Goal: Task Accomplishment & Management: Use online tool/utility

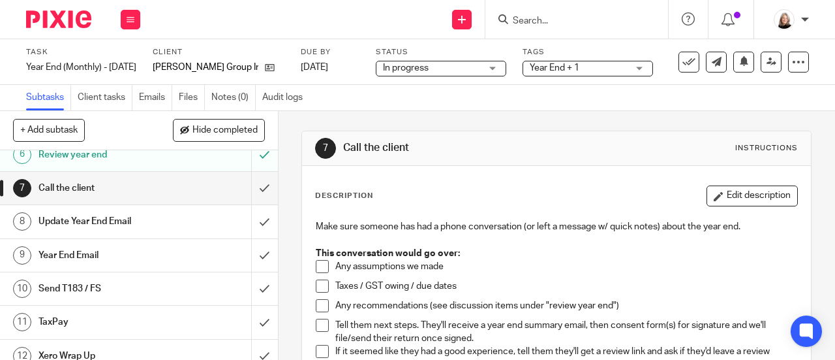
scroll to position [183, 0]
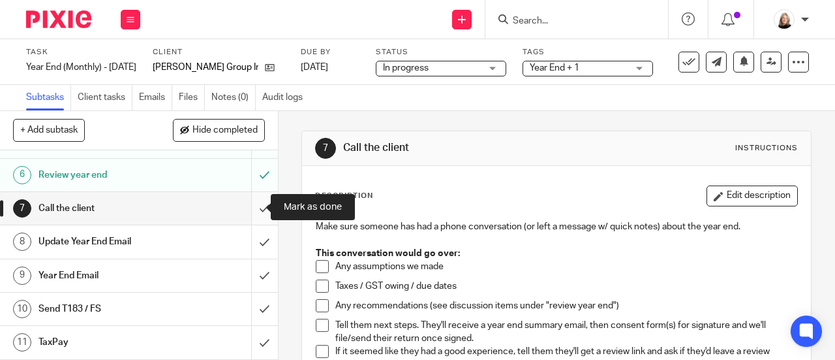
click at [249, 210] on input "submit" at bounding box center [139, 208] width 278 height 33
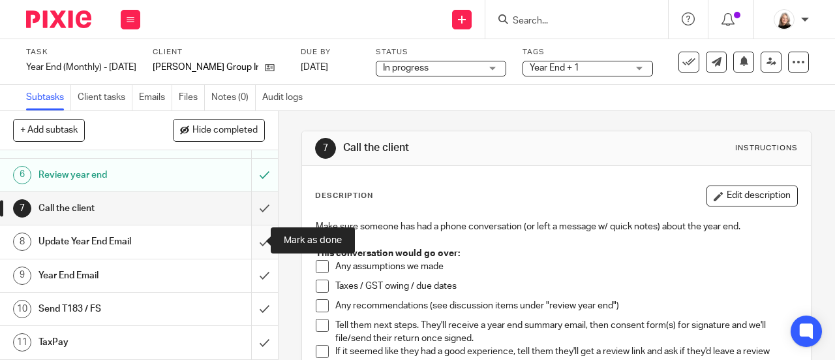
click at [250, 241] on input "submit" at bounding box center [139, 241] width 278 height 33
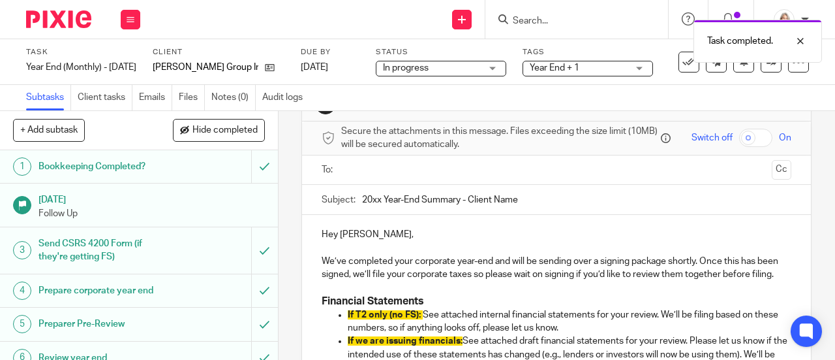
scroll to position [65, 0]
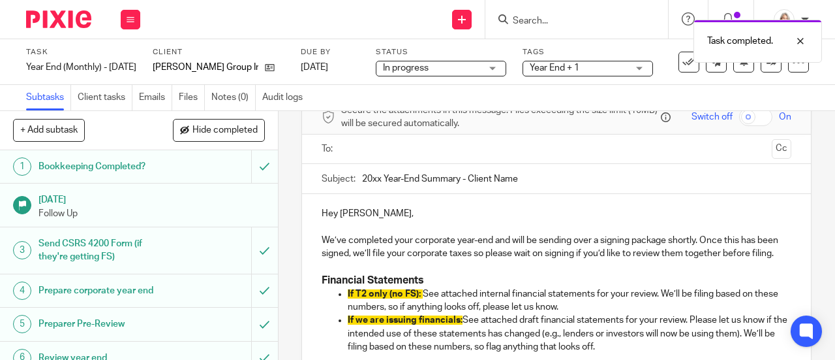
click at [377, 183] on input "20xx Year-End Summary - Client Name" at bounding box center [576, 178] width 429 height 29
drag, startPoint x: 469, startPoint y: 183, endPoint x: 565, endPoint y: 177, distance: 96.8
click at [565, 177] on input "2025 Year-End Summary - Client Name" at bounding box center [576, 178] width 429 height 29
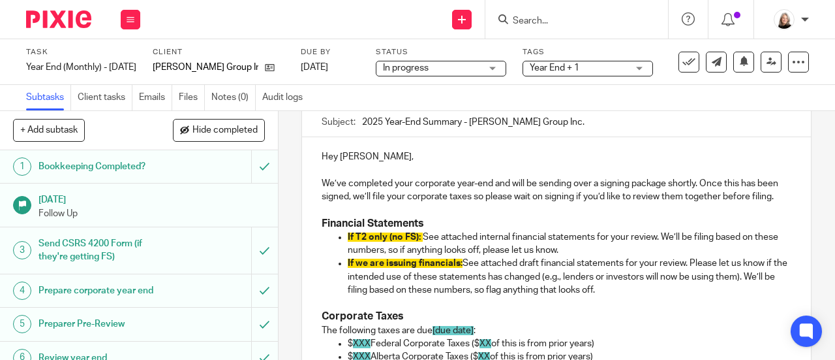
scroll to position [196, 0]
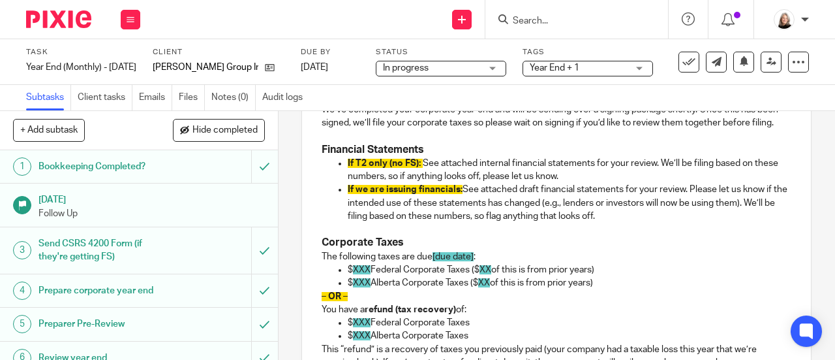
type input "2025 Year-End Summary - Fiesel Group Inc."
drag, startPoint x: 421, startPoint y: 183, endPoint x: 343, endPoint y: 183, distance: 77.7
click at [348, 183] on p "If T2 only (no FS): See attached internal financial statements for your review.…" at bounding box center [570, 170] width 444 height 27
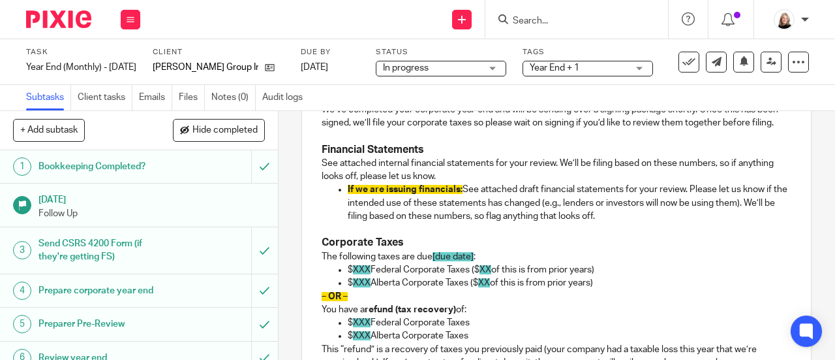
drag, startPoint x: 638, startPoint y: 234, endPoint x: 328, endPoint y: 208, distance: 311.7
click at [328, 208] on ul "If we are issuing financials: See attached draft financial statements for your …" at bounding box center [557, 203] width 470 height 40
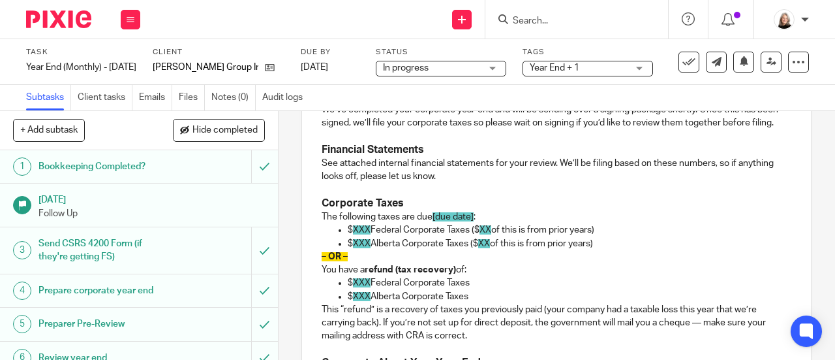
scroll to position [261, 0]
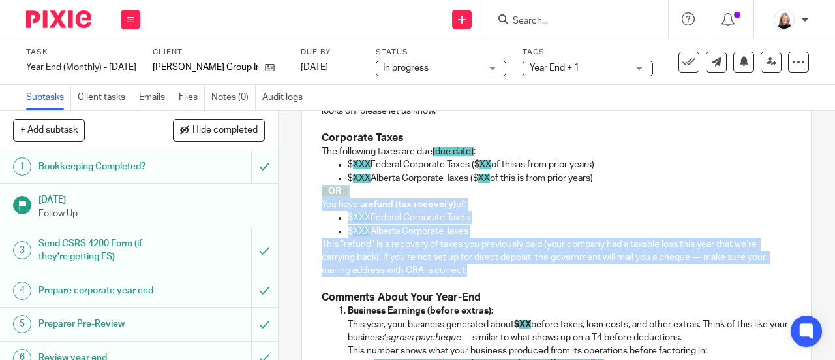
drag, startPoint x: 479, startPoint y: 287, endPoint x: 300, endPoint y: 211, distance: 194.4
click at [302, 211] on div "Hey Braden, We’ve completed your corporate year-end and will be sending over a …" at bounding box center [556, 348] width 509 height 700
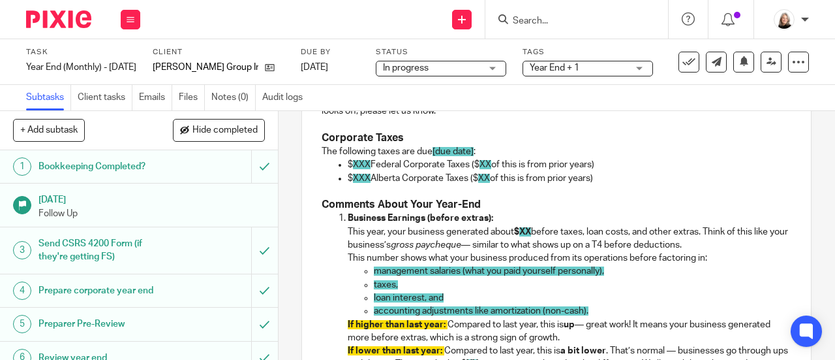
drag, startPoint x: 472, startPoint y: 181, endPoint x: 601, endPoint y: 178, distance: 129.3
click at [601, 171] on p "$ XXX Federal Corporate Taxes ($ XX of this is from prior years)" at bounding box center [570, 164] width 444 height 13
drag, startPoint x: 599, startPoint y: 193, endPoint x: 471, endPoint y: 196, distance: 127.9
click at [471, 185] on p "$ XXX Alberta Corporate Taxes ($ XX of this is from prior years)" at bounding box center [570, 178] width 444 height 13
drag, startPoint x: 432, startPoint y: 173, endPoint x: 472, endPoint y: 171, distance: 40.5
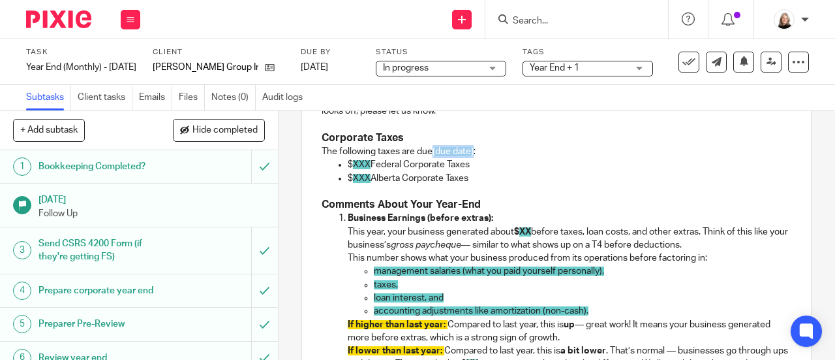
click at [472, 158] on p "The following taxes are due [due date] :" at bounding box center [557, 151] width 470 height 13
click at [479, 185] on p "$ XXX Alberta Corporate Taxes" at bounding box center [570, 178] width 444 height 13
drag, startPoint x: 424, startPoint y: 170, endPoint x: 489, endPoint y: 191, distance: 67.9
click at [489, 191] on div "Hey Braden, We’ve completed your corporate year-end and will be sending over a …" at bounding box center [556, 302] width 509 height 608
click at [518, 171] on p "$ XXX Federal Corporate Taxes" at bounding box center [570, 164] width 444 height 13
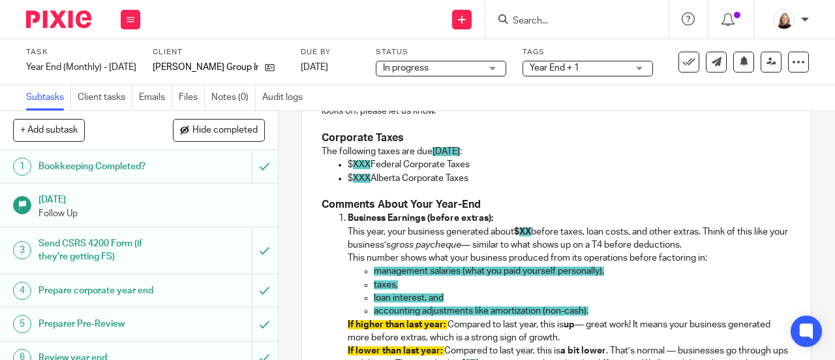
drag, startPoint x: 369, startPoint y: 183, endPoint x: 371, endPoint y: 174, distance: 9.2
click at [369, 171] on p "$ XXX Federal Corporate Taxes" at bounding box center [570, 164] width 444 height 13
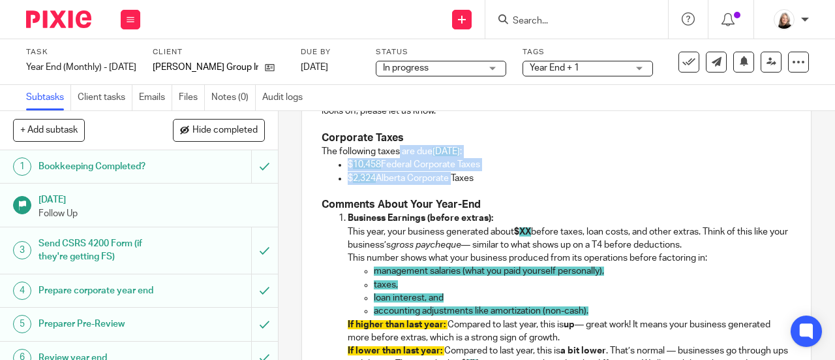
drag, startPoint x: 394, startPoint y: 162, endPoint x: 450, endPoint y: 194, distance: 64.9
click at [450, 194] on div "Hey Braden, We’ve completed your corporate year-end and will be sending over a …" at bounding box center [556, 302] width 509 height 608
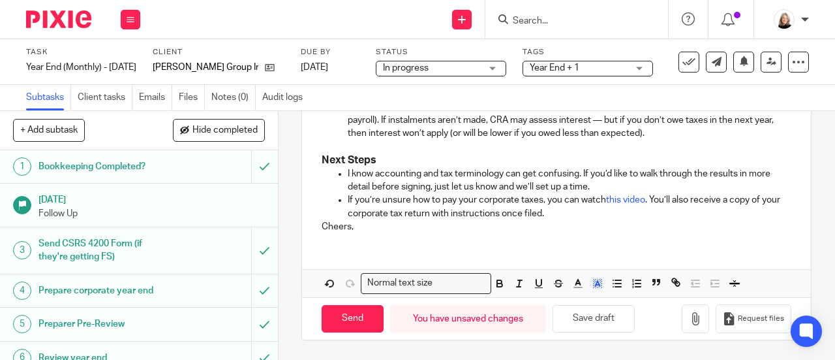
scroll to position [640, 0]
click at [600, 288] on button "button" at bounding box center [597, 283] width 16 height 16
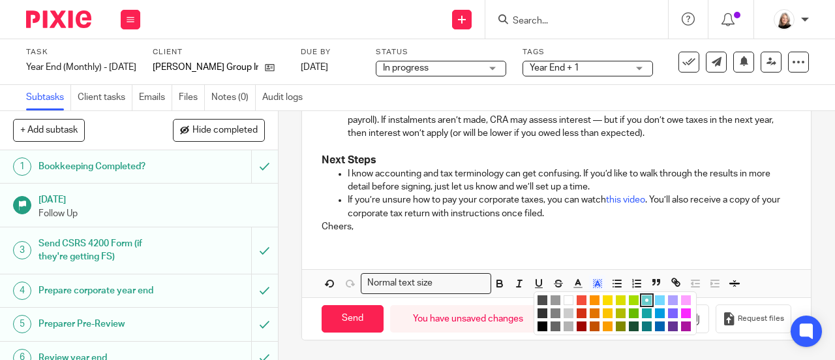
click at [567, 302] on li "color:#FFFFFF" at bounding box center [569, 300] width 10 height 10
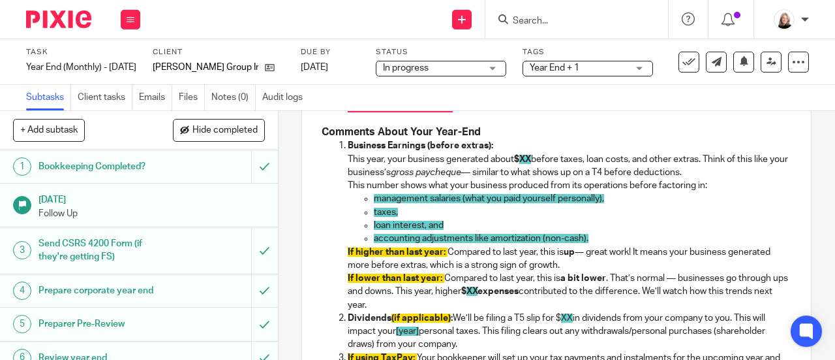
scroll to position [313, 0]
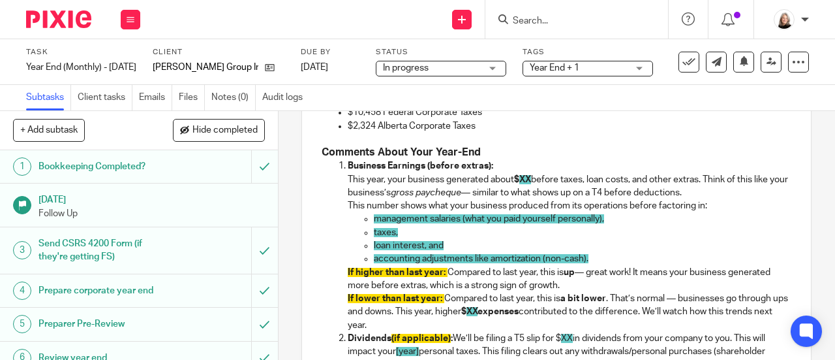
click at [507, 132] on p "$2,324 Alberta Corporate Taxes" at bounding box center [570, 125] width 444 height 13
click at [528, 199] on p "Business Earnings (before extras): This year, your business generated about $ X…" at bounding box center [570, 179] width 444 height 40
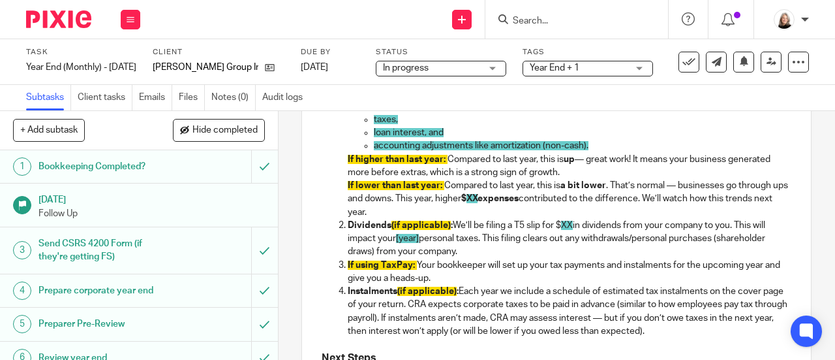
scroll to position [444, 0]
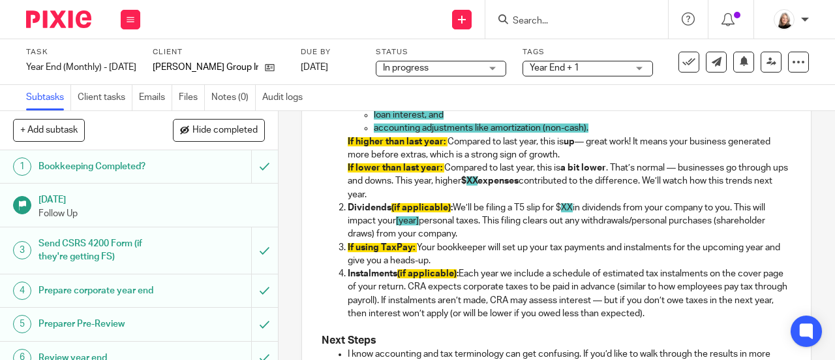
click at [471, 317] on p "Instalments (if applicable) : Each year we include a schedule of estimated tax …" at bounding box center [570, 293] width 444 height 53
drag, startPoint x: 458, startPoint y: 292, endPoint x: 394, endPoint y: 295, distance: 64.7
click at [394, 295] on p "Instalments (if applicable) : Each year we include a schedule of estimated tax …" at bounding box center [570, 293] width 444 height 53
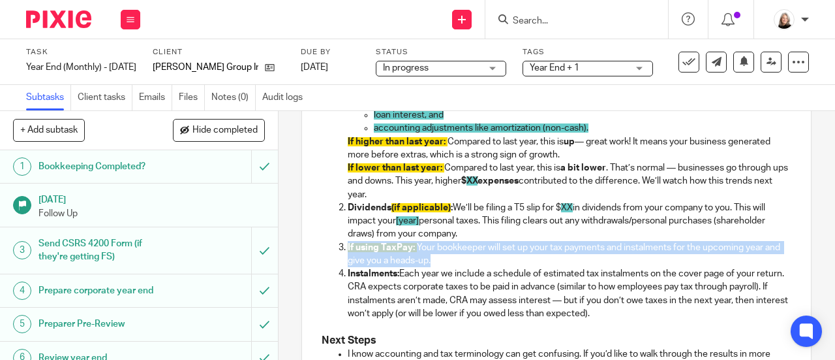
drag, startPoint x: 452, startPoint y: 276, endPoint x: 342, endPoint y: 264, distance: 110.3
click at [348, 264] on li "If using TaxPay: Your bookkeeper will set up your tax payments and instalments …" at bounding box center [570, 254] width 444 height 27
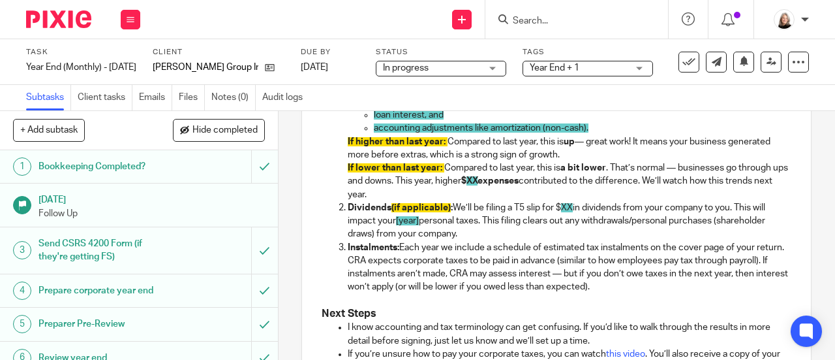
drag, startPoint x: 459, startPoint y: 249, endPoint x: 343, endPoint y: 228, distance: 118.1
click at [348, 228] on p "Dividends (if applicable) : We’ll be filing a T5 slip for $ XX in dividends fro…" at bounding box center [570, 221] width 444 height 40
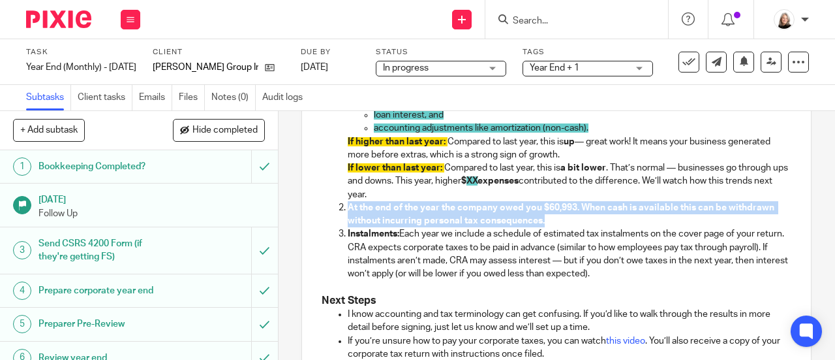
drag, startPoint x: 558, startPoint y: 234, endPoint x: 345, endPoint y: 226, distance: 213.5
click at [348, 226] on p "At the end of the year the company owed you $60,993. When cash is available thi…" at bounding box center [570, 214] width 444 height 27
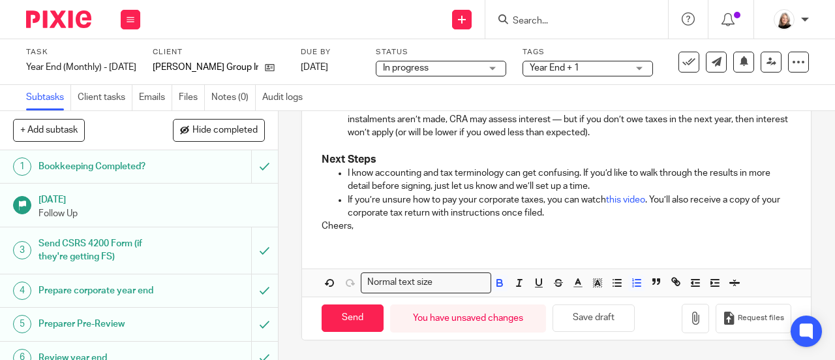
scroll to position [600, 0]
click at [499, 288] on icon "button" at bounding box center [500, 283] width 12 height 12
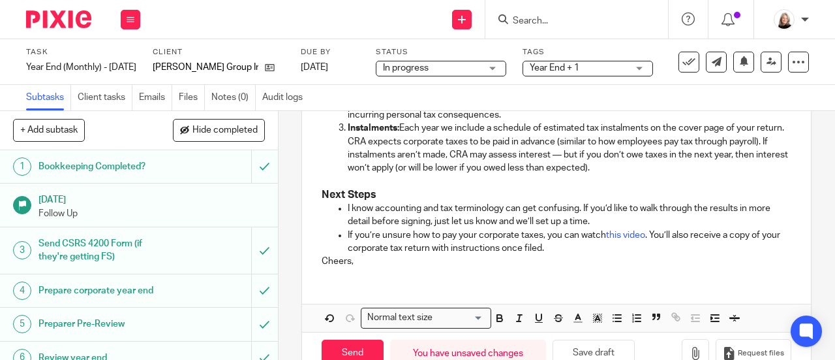
click at [322, 268] on p "Cheers," at bounding box center [557, 261] width 470 height 13
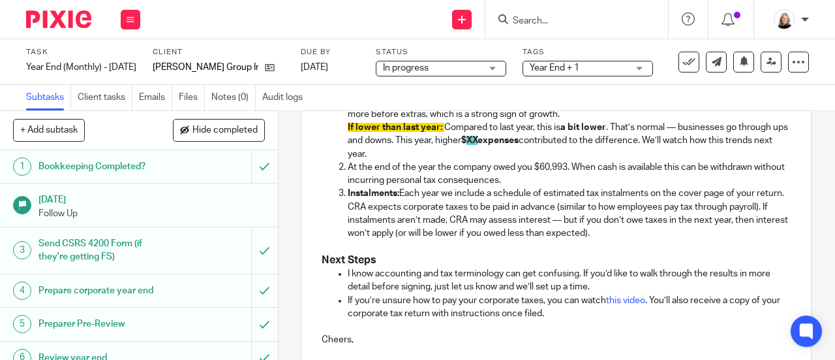
scroll to position [419, 0]
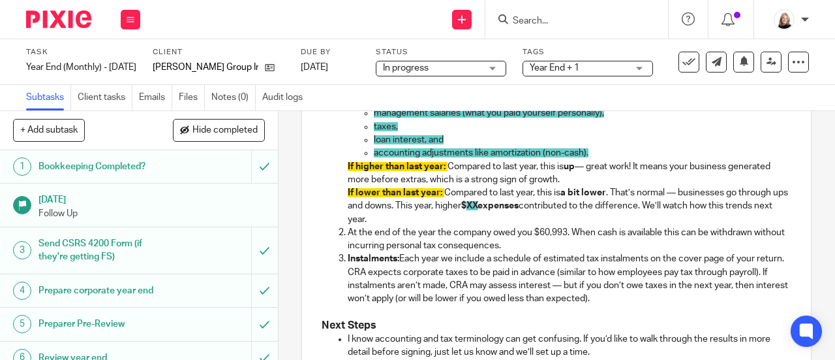
click at [498, 226] on p "If lower than last year: Compared to last year, this is a bit lower . That’s no…" at bounding box center [570, 206] width 444 height 40
click at [463, 146] on p "loan interest, and" at bounding box center [583, 139] width 418 height 13
drag, startPoint x: 608, startPoint y: 127, endPoint x: 373, endPoint y: 136, distance: 235.7
click at [374, 119] on p "management salaries (what you paid yourself personally)," at bounding box center [583, 112] width 418 height 13
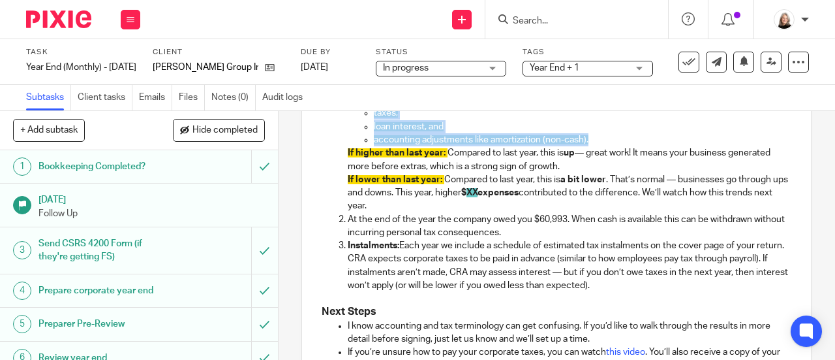
drag, startPoint x: 593, startPoint y: 161, endPoint x: 367, endPoint y: 127, distance: 228.2
click at [367, 127] on ul "taxes, loan interest, and accounting adjustments like amortization (non-cash)." at bounding box center [570, 126] width 444 height 40
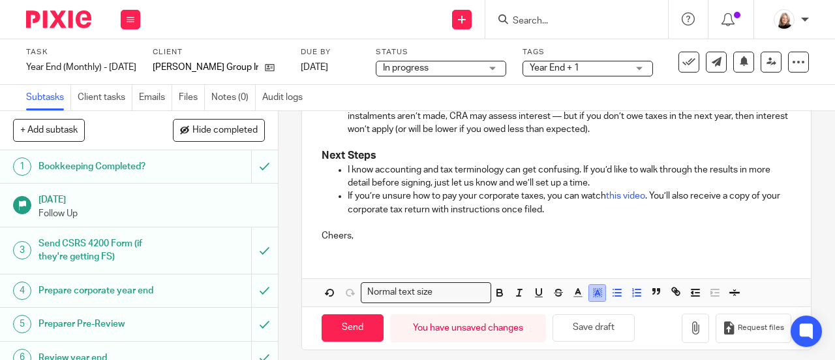
scroll to position [600, 0]
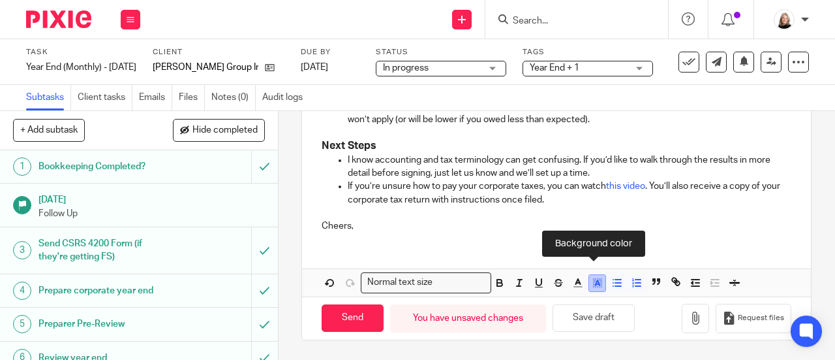
click at [595, 284] on polyline "button" at bounding box center [597, 282] width 5 height 5
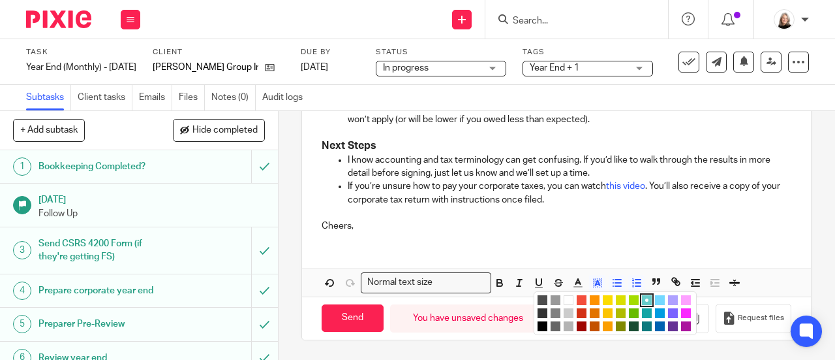
click at [566, 302] on li "color:#FFFFFF" at bounding box center [569, 300] width 10 height 10
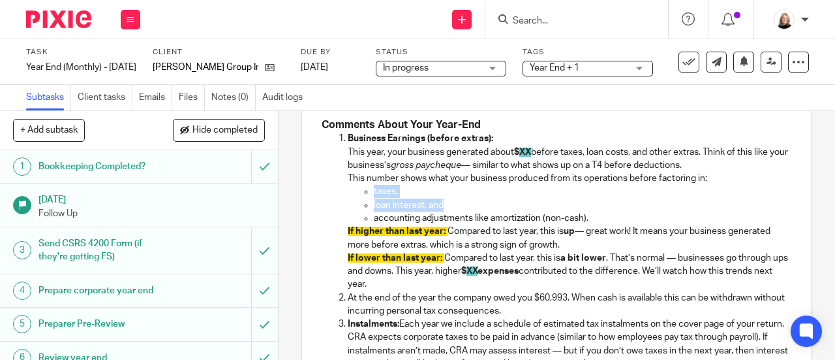
scroll to position [339, 0]
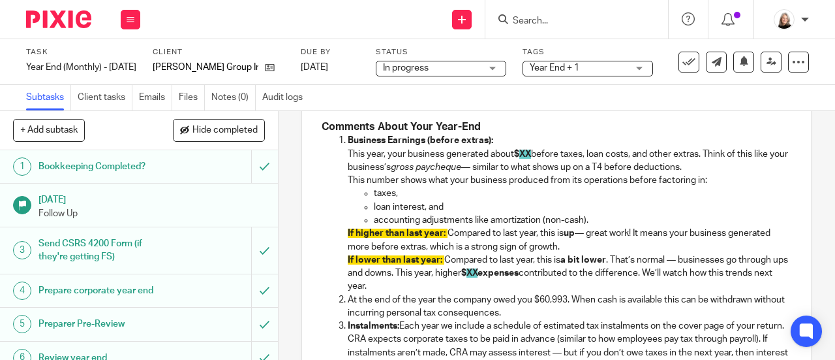
click at [531, 159] on span "XX" at bounding box center [525, 153] width 12 height 9
click at [492, 253] on p "If higher than last year: Compared to last year, this is up — great work! It me…" at bounding box center [570, 239] width 444 height 27
click at [572, 253] on p "If higher than last year: Compared to last year, this is up — great work! It me…" at bounding box center [570, 239] width 444 height 27
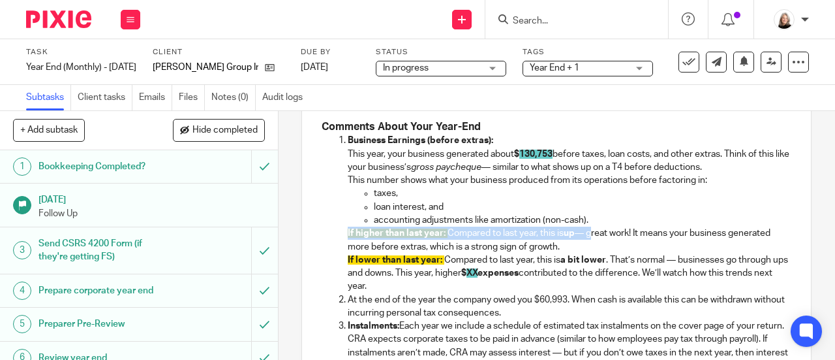
drag, startPoint x: 590, startPoint y: 251, endPoint x: 343, endPoint y: 252, distance: 246.7
click at [348, 252] on p "If higher than last year: Compared to last year, this is up — great work! It me…" at bounding box center [570, 239] width 444 height 27
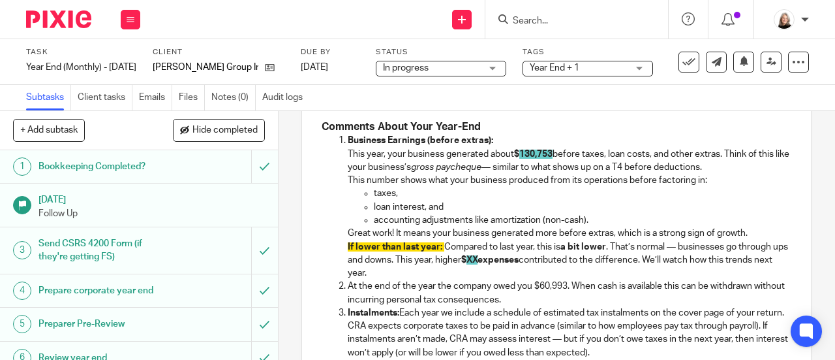
click at [749, 240] on p "Great work! It means your business generated more before extras, which is a str…" at bounding box center [570, 232] width 444 height 13
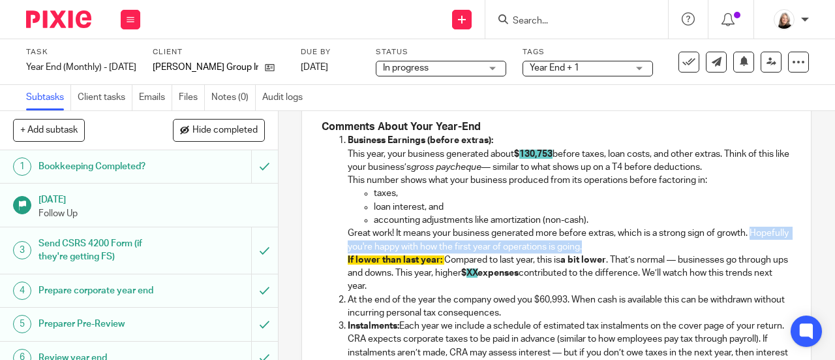
drag, startPoint x: 639, startPoint y: 264, endPoint x: 341, endPoint y: 266, distance: 297.6
click at [341, 266] on ol "Business Earnings (before extras): This year, your business generated about $ 1…" at bounding box center [557, 253] width 470 height 238
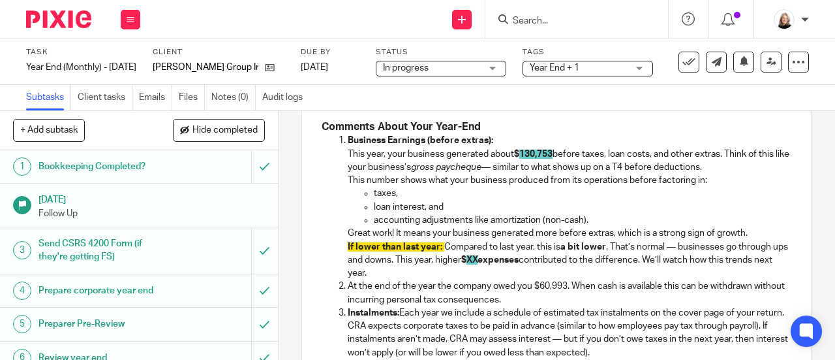
drag, startPoint x: 424, startPoint y: 290, endPoint x: 318, endPoint y: 265, distance: 109.2
click at [322, 265] on ol "Business Earnings (before extras): This year, your business generated about $ 1…" at bounding box center [557, 246] width 470 height 225
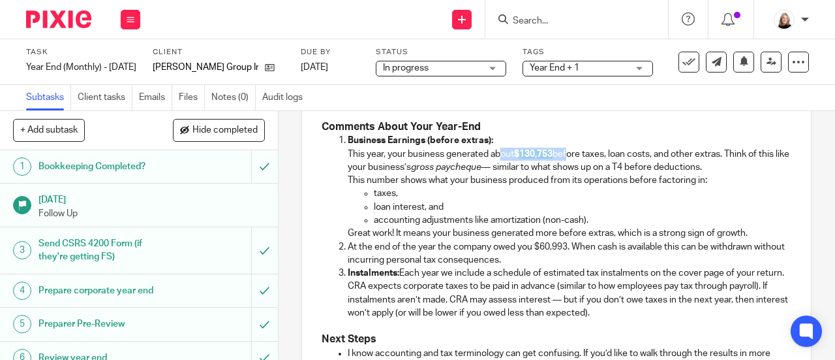
drag, startPoint x: 501, startPoint y: 170, endPoint x: 564, endPoint y: 174, distance: 63.5
click at [564, 174] on p "Business Earnings (before extras): This year, your business generated about $ 1…" at bounding box center [570, 154] width 444 height 40
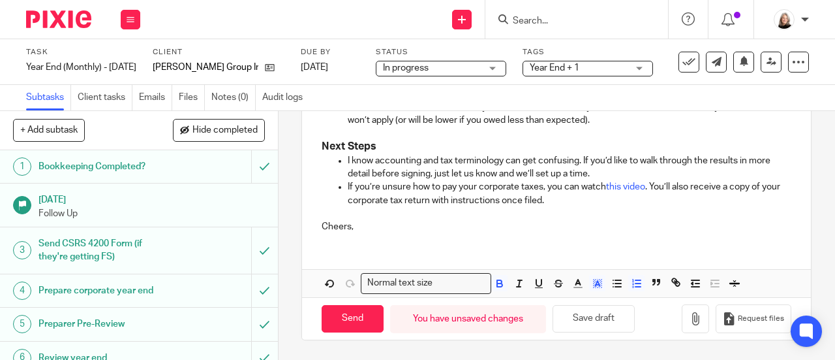
scroll to position [547, 0]
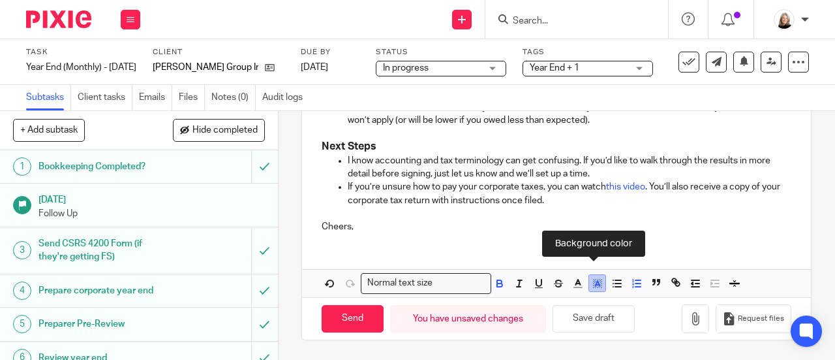
click at [592, 286] on icon "button" at bounding box center [598, 283] width 12 height 12
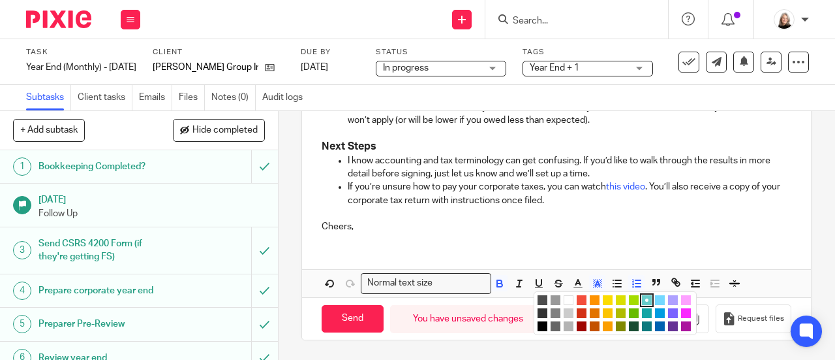
click at [564, 304] on li "color:#FFFFFF" at bounding box center [569, 300] width 10 height 10
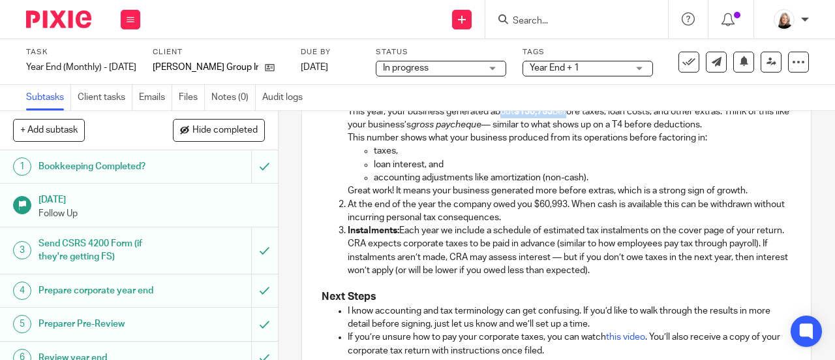
scroll to position [351, 0]
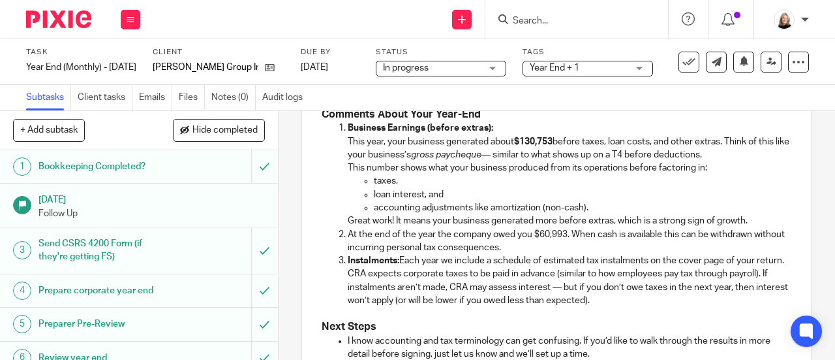
click at [398, 284] on p "Instalments: Each year we include a schedule of estimated tax instalments on th…" at bounding box center [570, 280] width 444 height 53
drag, startPoint x: 568, startPoint y: 262, endPoint x: 393, endPoint y: 251, distance: 175.3
click at [563, 255] on p "At the end of the year the company owed you $60,993. When cash is available thi…" at bounding box center [570, 241] width 444 height 27
click at [348, 254] on li "At the end of the year the company owed you $60,993. When cash is available thi…" at bounding box center [570, 241] width 444 height 27
drag, startPoint x: 341, startPoint y: 252, endPoint x: 412, endPoint y: 251, distance: 71.8
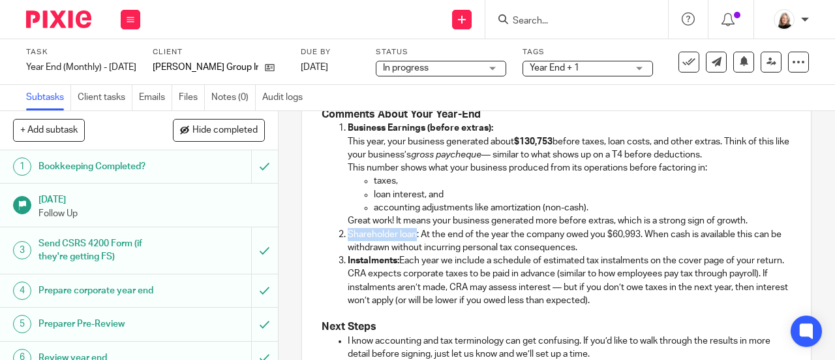
click at [412, 251] on li "Shareholder loan: At the end of the year the company owed you $60,993. When cas…" at bounding box center [570, 241] width 444 height 27
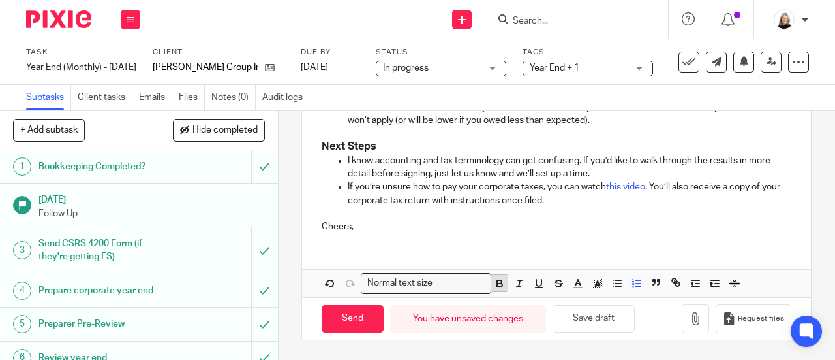
click at [494, 289] on icon "button" at bounding box center [500, 283] width 12 height 12
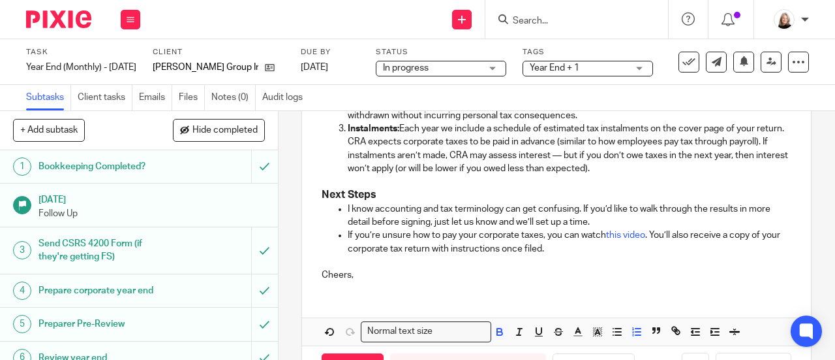
scroll to position [418, 0]
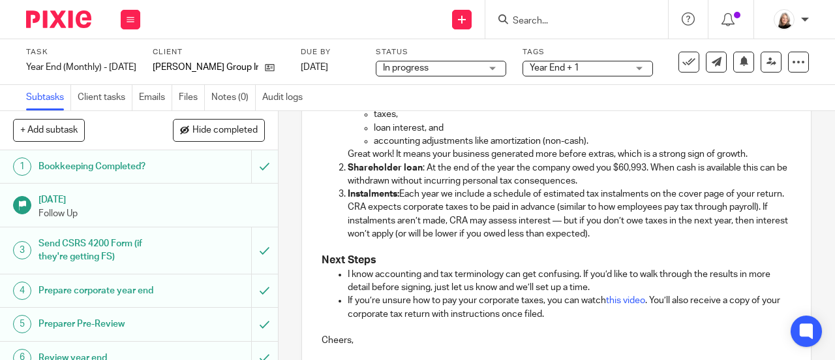
click at [455, 211] on p "Instalments: Each year we include a schedule of estimated tax instalments on th…" at bounding box center [570, 213] width 444 height 53
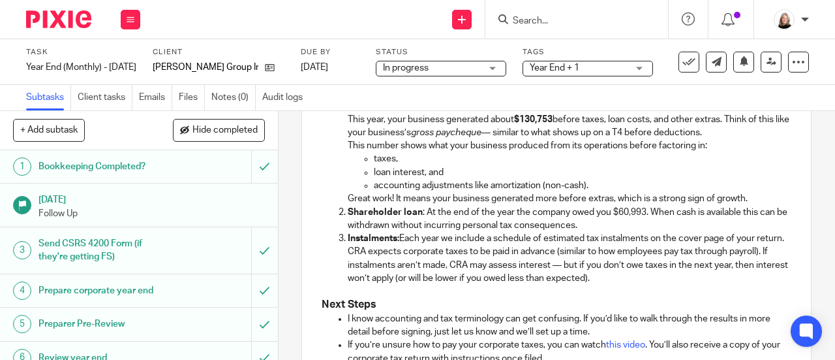
scroll to position [352, 0]
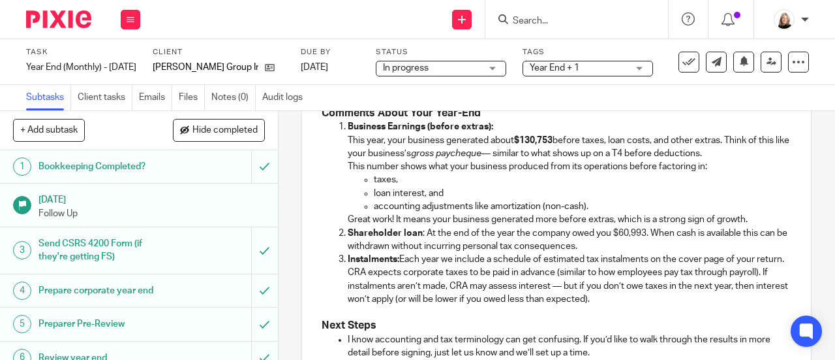
click at [750, 226] on p "Great work! It means your business generated more before extras, which is a str…" at bounding box center [570, 219] width 444 height 13
click at [348, 238] on strong "Shareholder loan" at bounding box center [385, 232] width 75 height 9
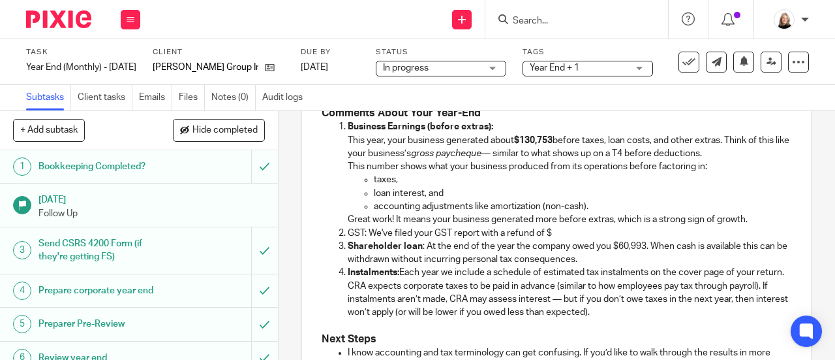
click at [503, 240] on p "GST: We've filed your GST report with a refund of $" at bounding box center [570, 232] width 444 height 13
drag, startPoint x: 480, startPoint y: 248, endPoint x: 493, endPoint y: 249, distance: 13.1
click at [493, 240] on p "GST: We've filed your GST report with a refund of $" at bounding box center [570, 232] width 444 height 13
click at [576, 240] on p "GST: We've filed your GST report claiming a refund of $" at bounding box center [570, 232] width 444 height 13
click at [589, 240] on p "GST: We've filed your GST report claiming a refund of $" at bounding box center [570, 232] width 444 height 13
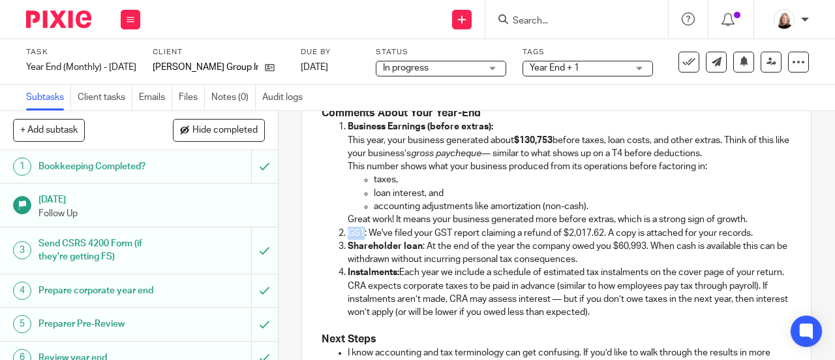
drag, startPoint x: 348, startPoint y: 249, endPoint x: 359, endPoint y: 249, distance: 10.5
click at [359, 240] on p "GST: We've filed your GST report claiming a refund of $2,017.62. A copy is atta…" at bounding box center [570, 232] width 444 height 13
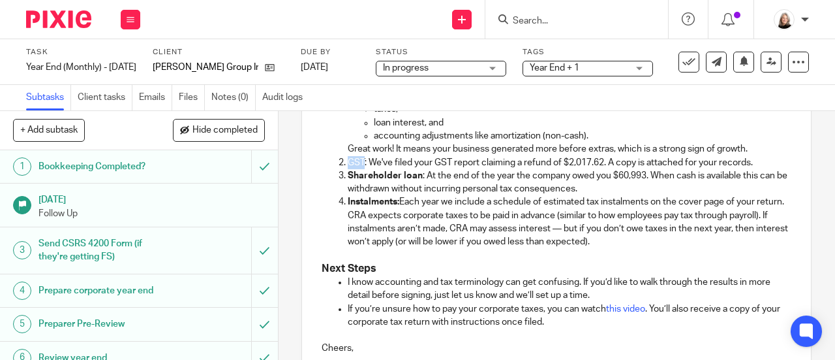
scroll to position [548, 0]
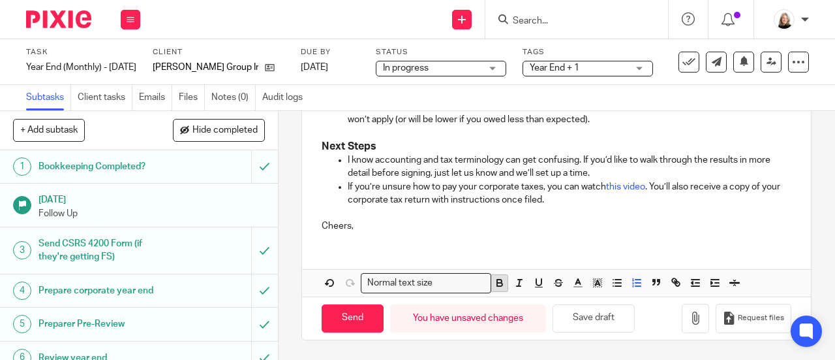
click at [497, 286] on icon "button" at bounding box center [499, 284] width 5 height 3
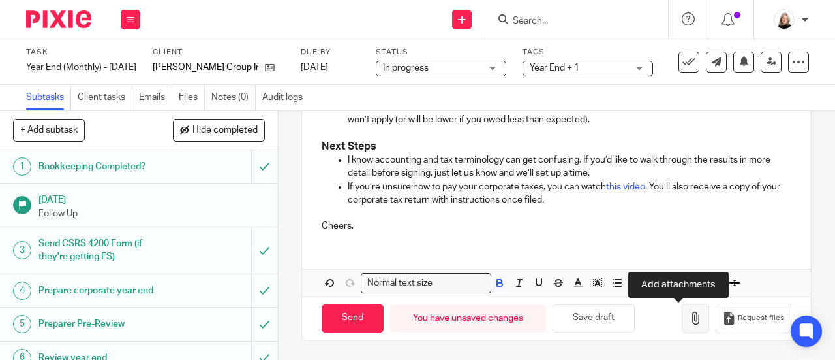
click at [689, 319] on icon "button" at bounding box center [695, 317] width 13 height 13
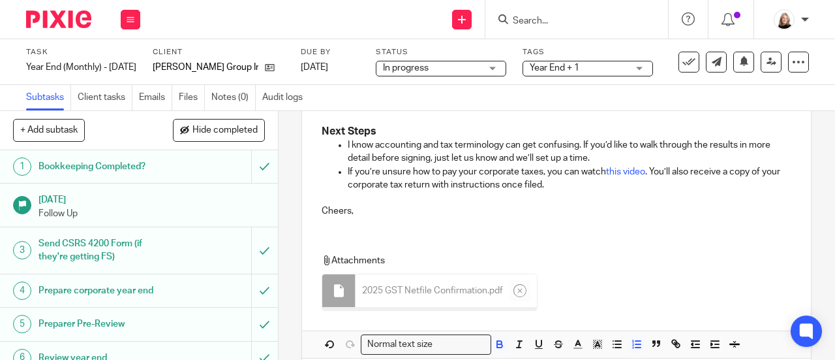
scroll to position [625, 0]
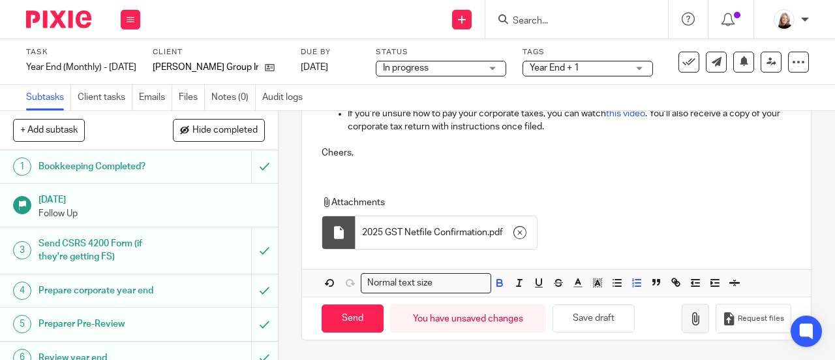
click at [689, 325] on icon "button" at bounding box center [695, 318] width 13 height 13
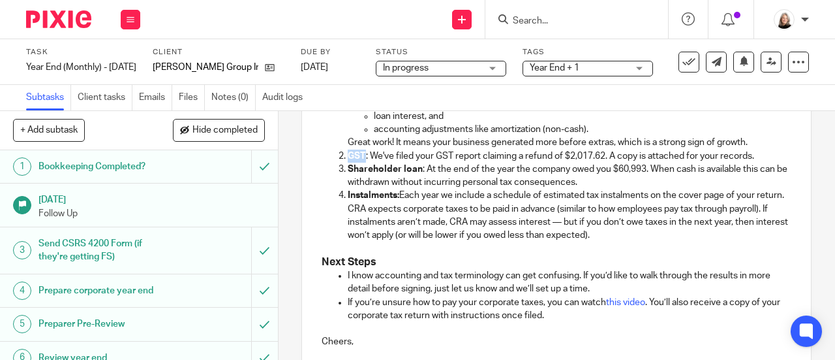
scroll to position [364, 0]
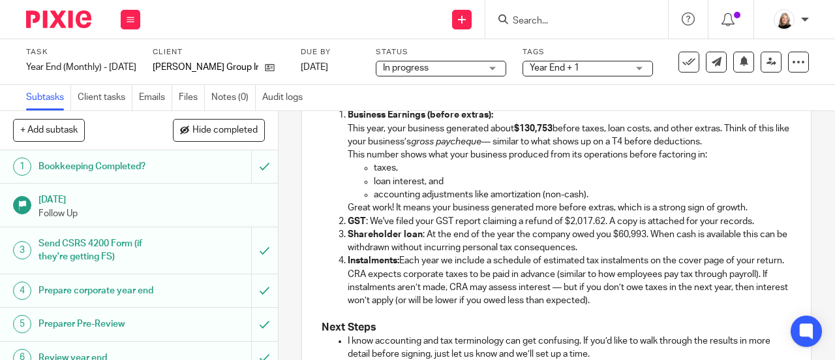
click at [548, 285] on p "Instalments: Each year we include a schedule of estimated tax instalments on th…" at bounding box center [570, 280] width 444 height 53
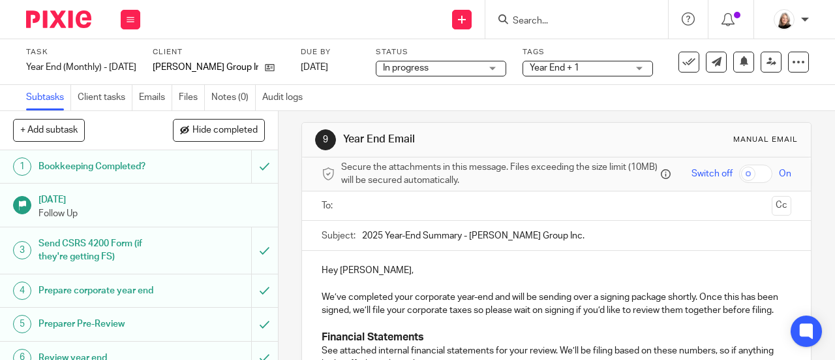
scroll to position [0, 0]
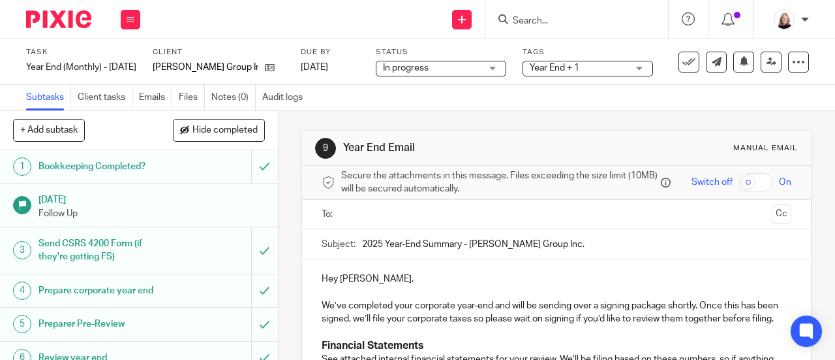
click at [397, 220] on input "text" at bounding box center [556, 214] width 421 height 15
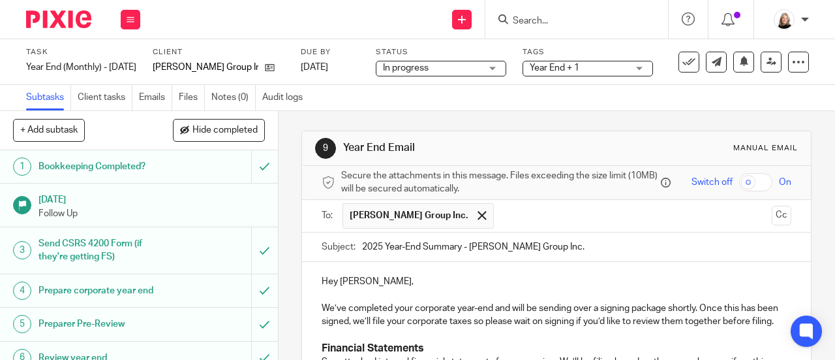
click at [501, 216] on input "text" at bounding box center [634, 215] width 267 height 25
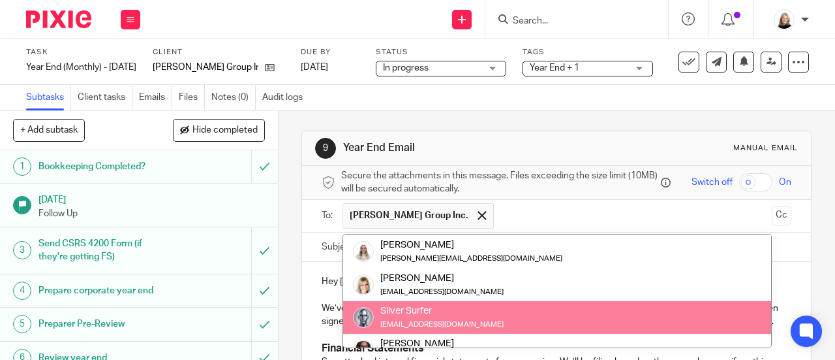
scroll to position [196, 0]
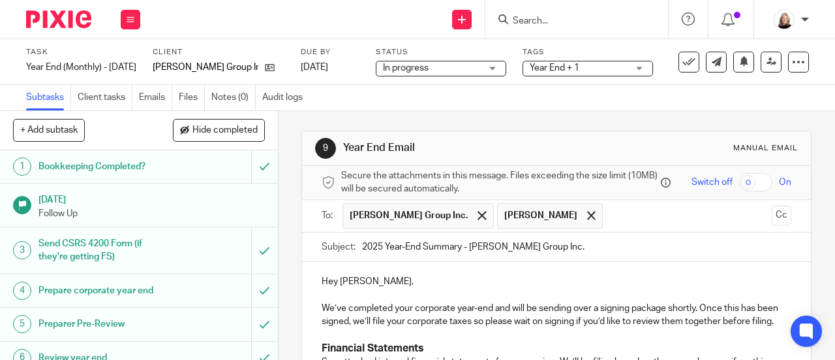
click at [610, 207] on input "text" at bounding box center [688, 215] width 157 height 25
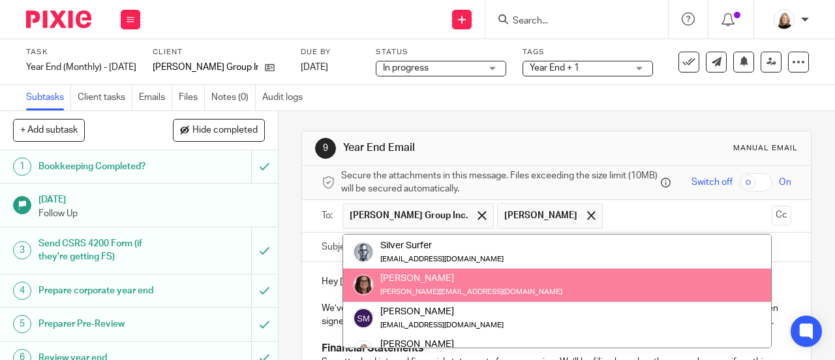
scroll to position [247, 0]
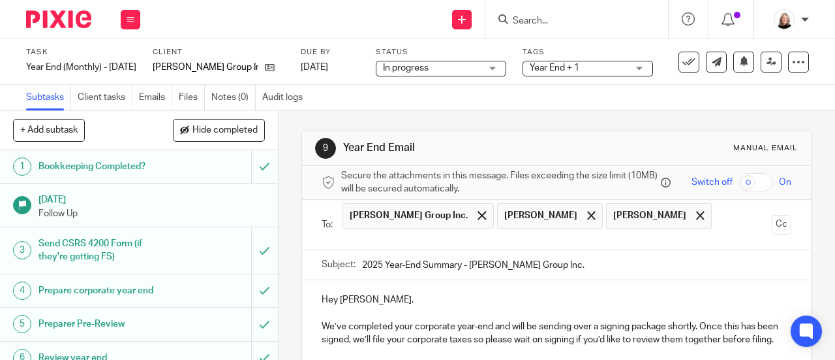
click at [688, 232] on input "text" at bounding box center [556, 239] width 421 height 15
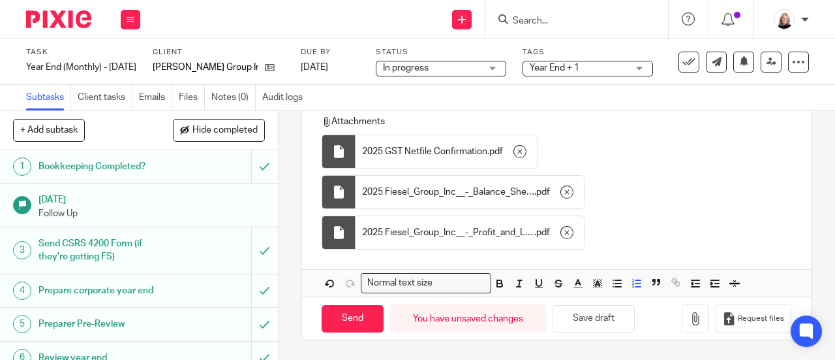
scroll to position [745, 0]
click at [361, 324] on input "Send" at bounding box center [353, 319] width 62 height 28
type input "Sent"
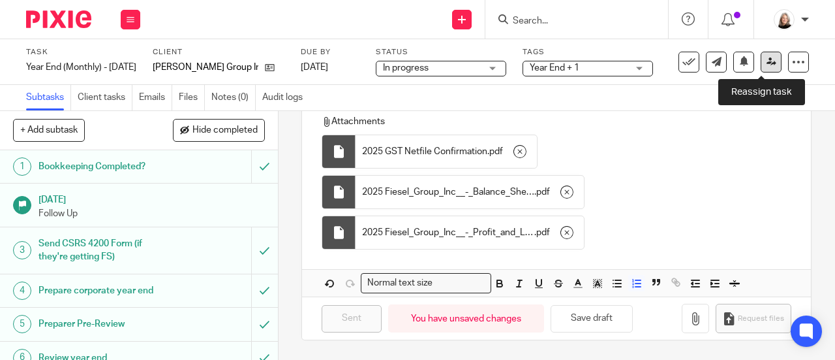
click at [767, 65] on icon at bounding box center [772, 62] width 10 height 10
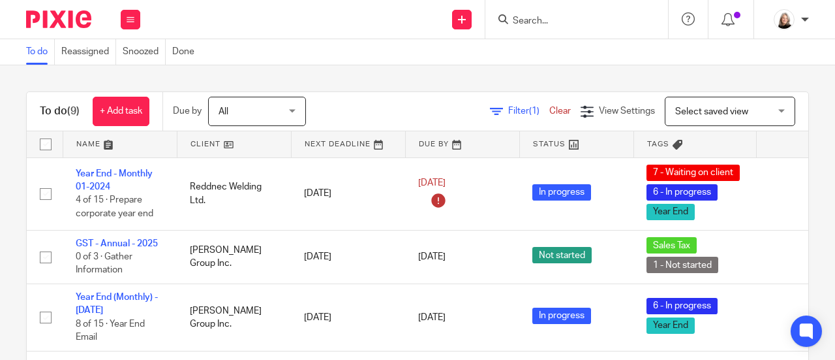
click at [588, 27] on form at bounding box center [581, 19] width 139 height 16
click at [586, 17] on input "Search" at bounding box center [570, 22] width 117 height 12
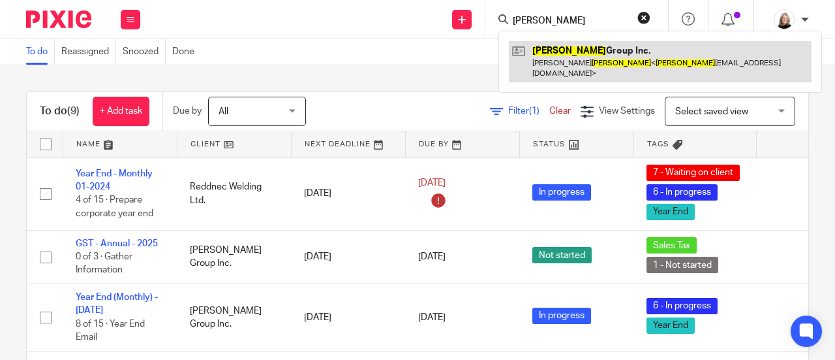
type input "fiesel"
click at [585, 55] on link at bounding box center [660, 61] width 303 height 40
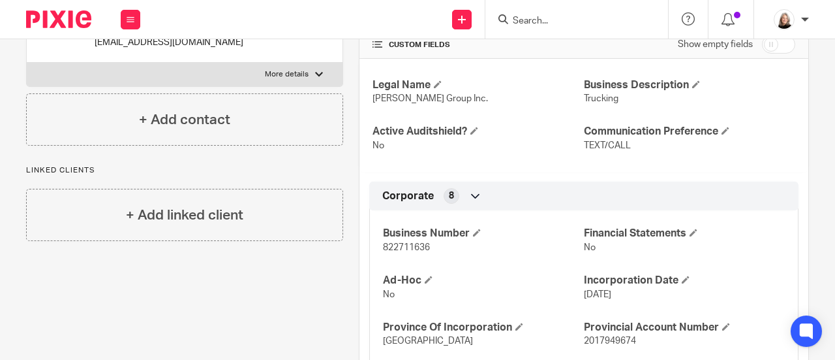
scroll to position [326, 0]
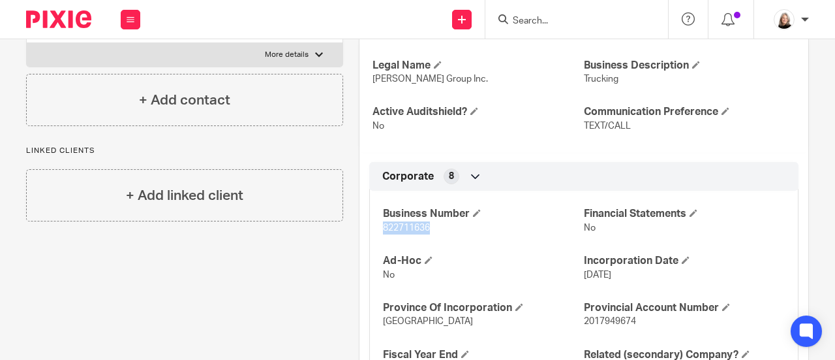
drag, startPoint x: 378, startPoint y: 230, endPoint x: 432, endPoint y: 229, distance: 54.2
click at [432, 229] on p "822711636" at bounding box center [483, 227] width 201 height 13
copy span "822711636"
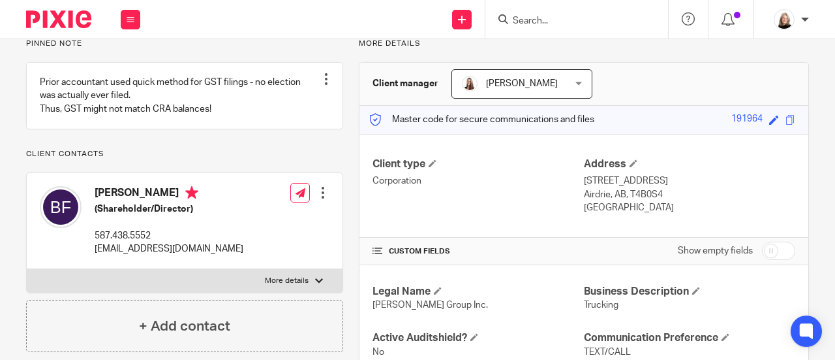
scroll to position [0, 0]
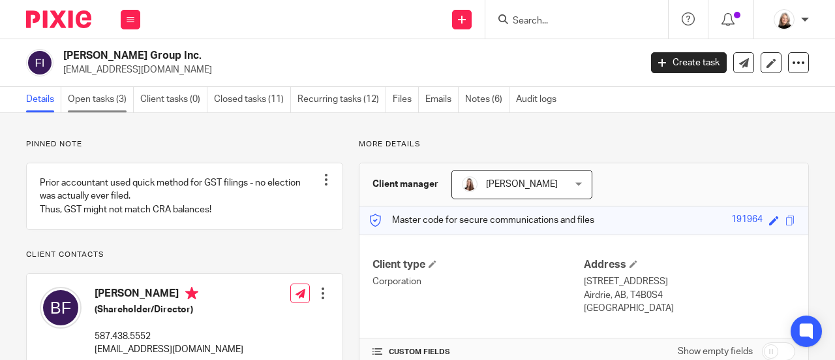
click at [93, 101] on link "Open tasks (3)" at bounding box center [101, 99] width 66 height 25
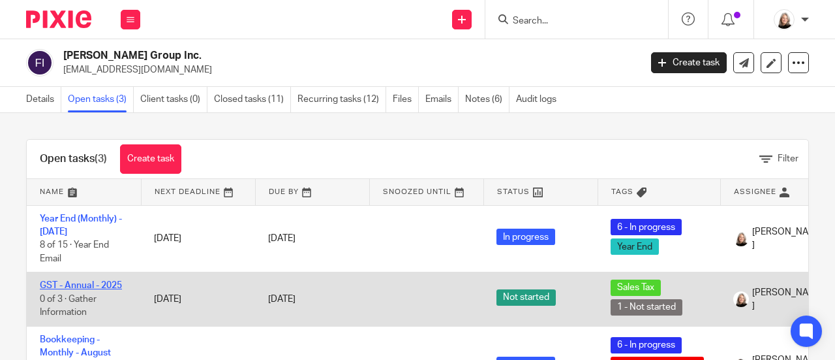
click at [87, 284] on link "GST - Annual - 2025" at bounding box center [81, 285] width 82 height 9
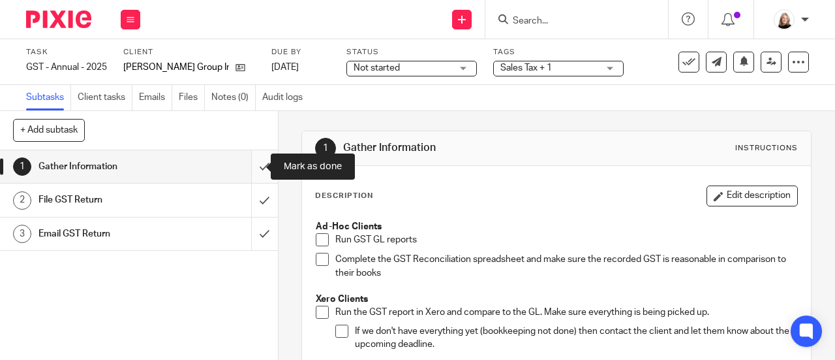
click at [253, 171] on input "submit" at bounding box center [139, 166] width 278 height 33
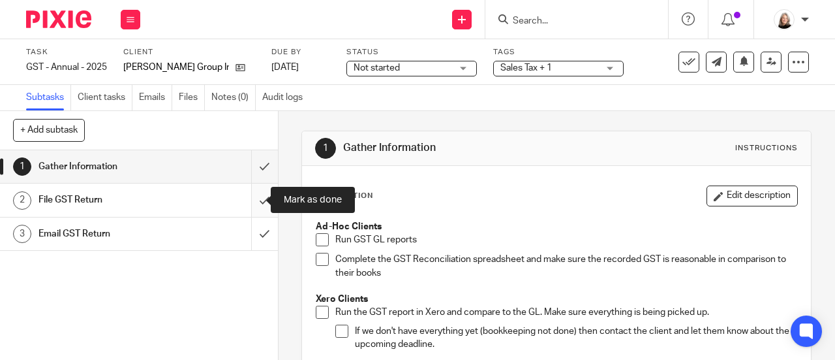
click at [251, 199] on input "submit" at bounding box center [139, 199] width 278 height 33
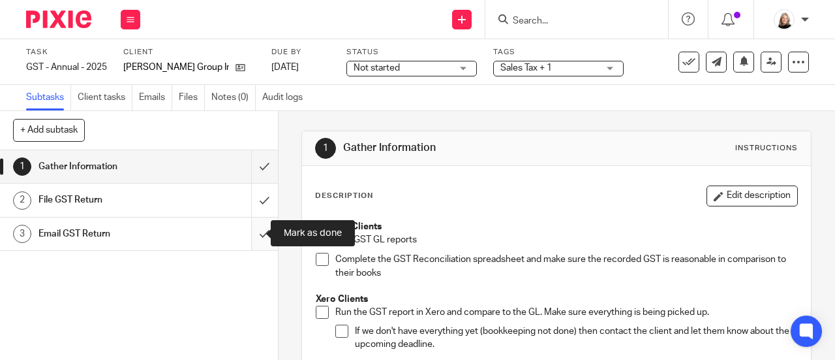
click at [250, 232] on input "submit" at bounding box center [139, 233] width 278 height 33
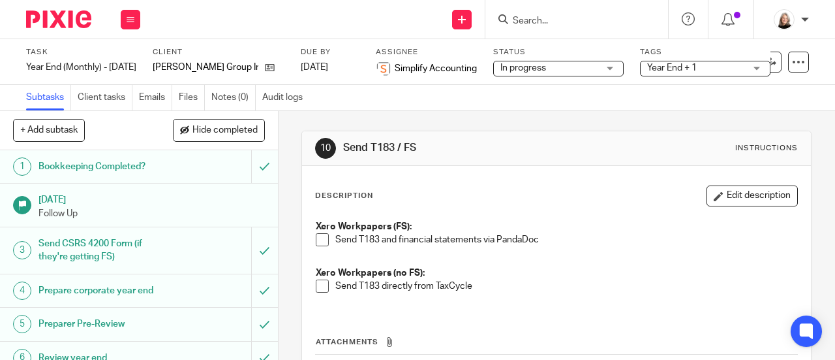
click at [585, 23] on input "Search" at bounding box center [570, 22] width 117 height 12
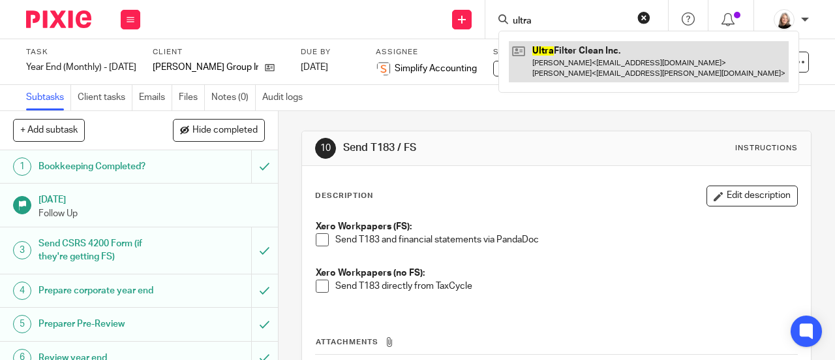
type input "ultra"
click at [580, 63] on link at bounding box center [649, 61] width 280 height 40
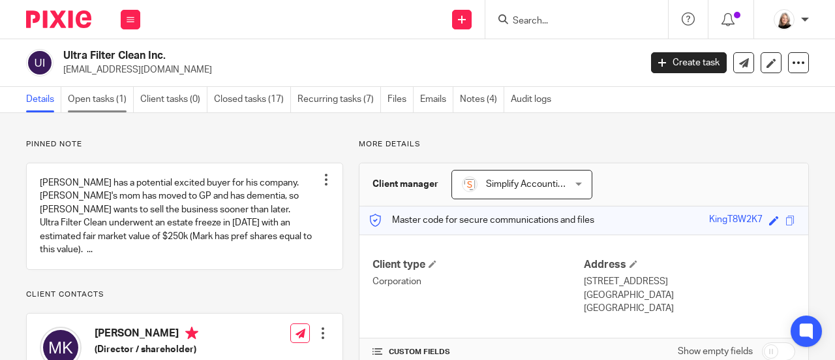
click at [110, 101] on link "Open tasks (1)" at bounding box center [101, 99] width 66 height 25
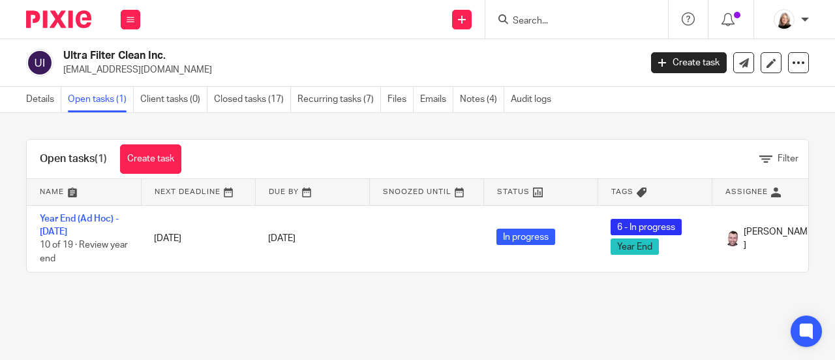
click at [40, 20] on img at bounding box center [58, 19] width 65 height 18
